Goal: Task Accomplishment & Management: Use online tool/utility

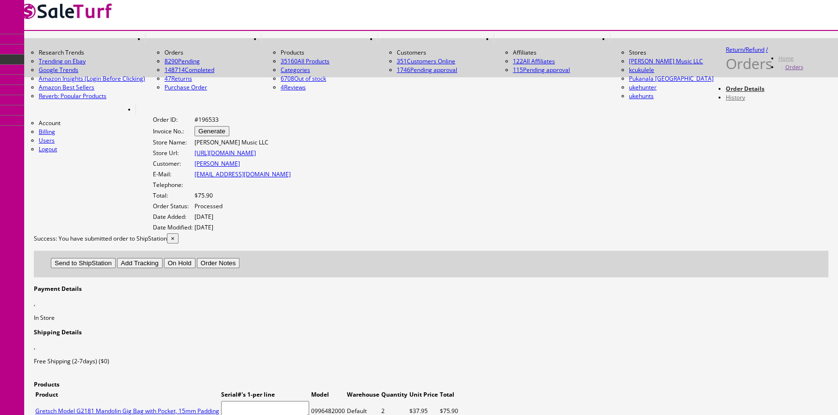
click at [71, 48] on span "Products" at bounding box center [59, 44] width 24 height 8
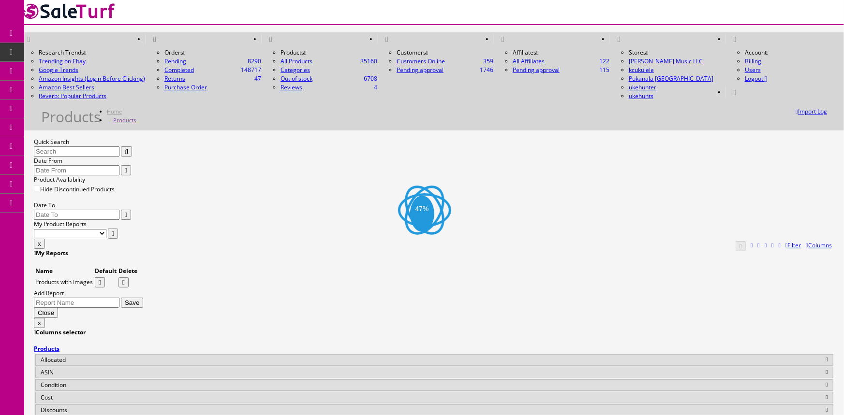
click at [119, 147] on input "Quick Search" at bounding box center [77, 152] width 86 height 10
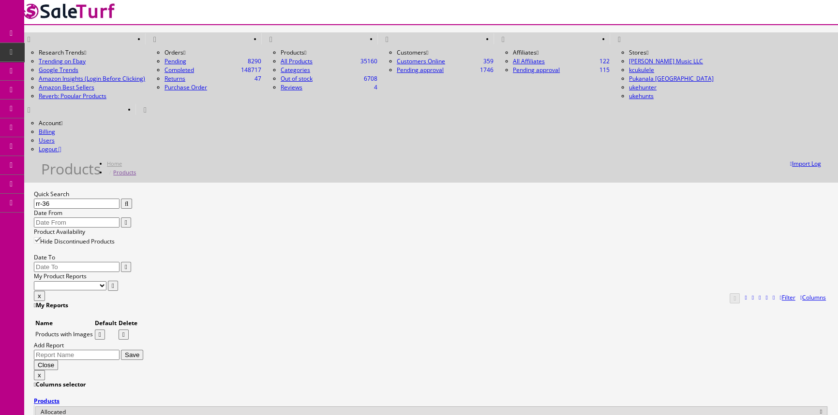
type input "rr-36"
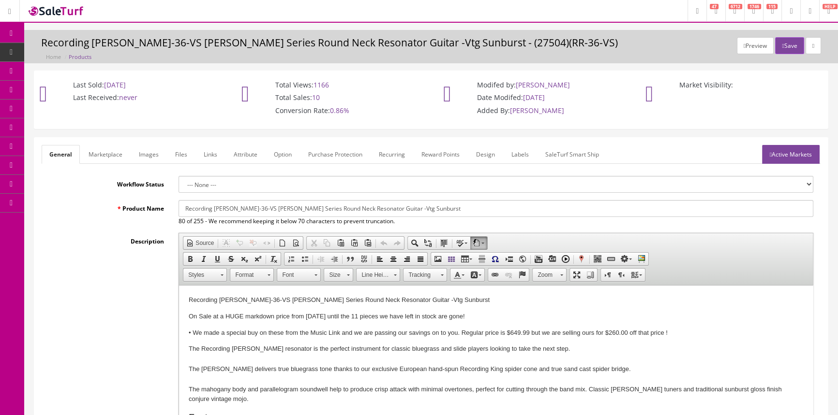
click at [523, 155] on link "Labels" at bounding box center [520, 154] width 33 height 19
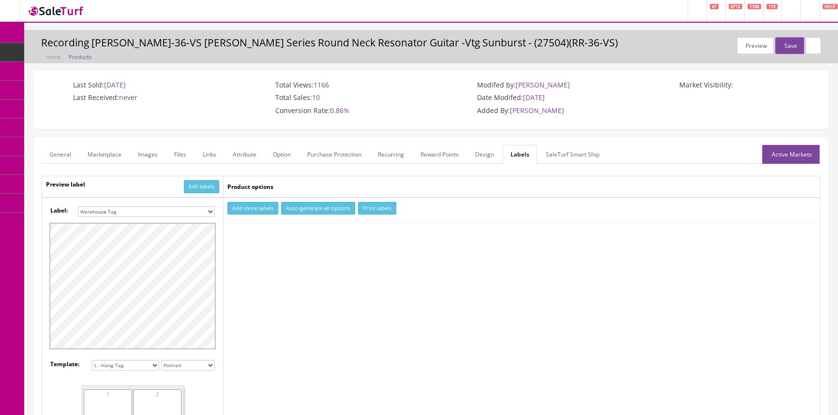
click at [206, 208] on select "Small Label 2 x 1 Label Shoe label 100 barcodes Dymo Label 2 X 1 Sticker Labels…" at bounding box center [146, 212] width 137 height 11
select select "16"
click at [78, 207] on select "Small Label 2 x 1 Label Shoe label 100 barcodes Dymo Label 2 X 1 Sticker Labels…" at bounding box center [146, 212] width 137 height 11
click at [250, 208] on button "Add more labels" at bounding box center [252, 208] width 51 height 13
type input "1"
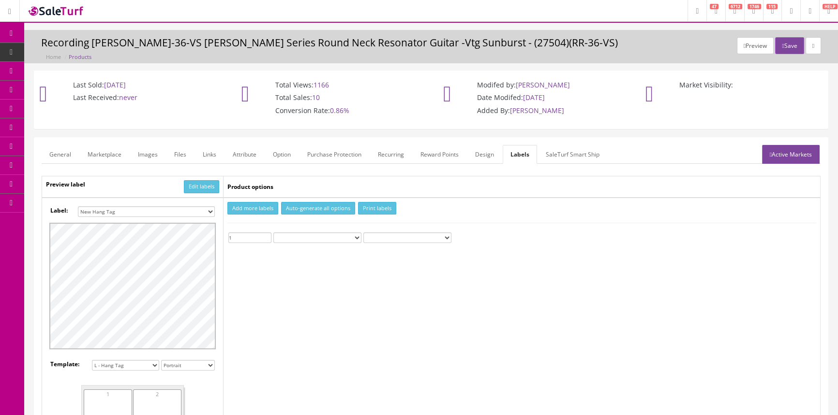
click at [267, 235] on input "1" at bounding box center [249, 238] width 43 height 11
click at [366, 207] on button "Print labels" at bounding box center [377, 208] width 38 height 13
